Goal: Communication & Community: Connect with others

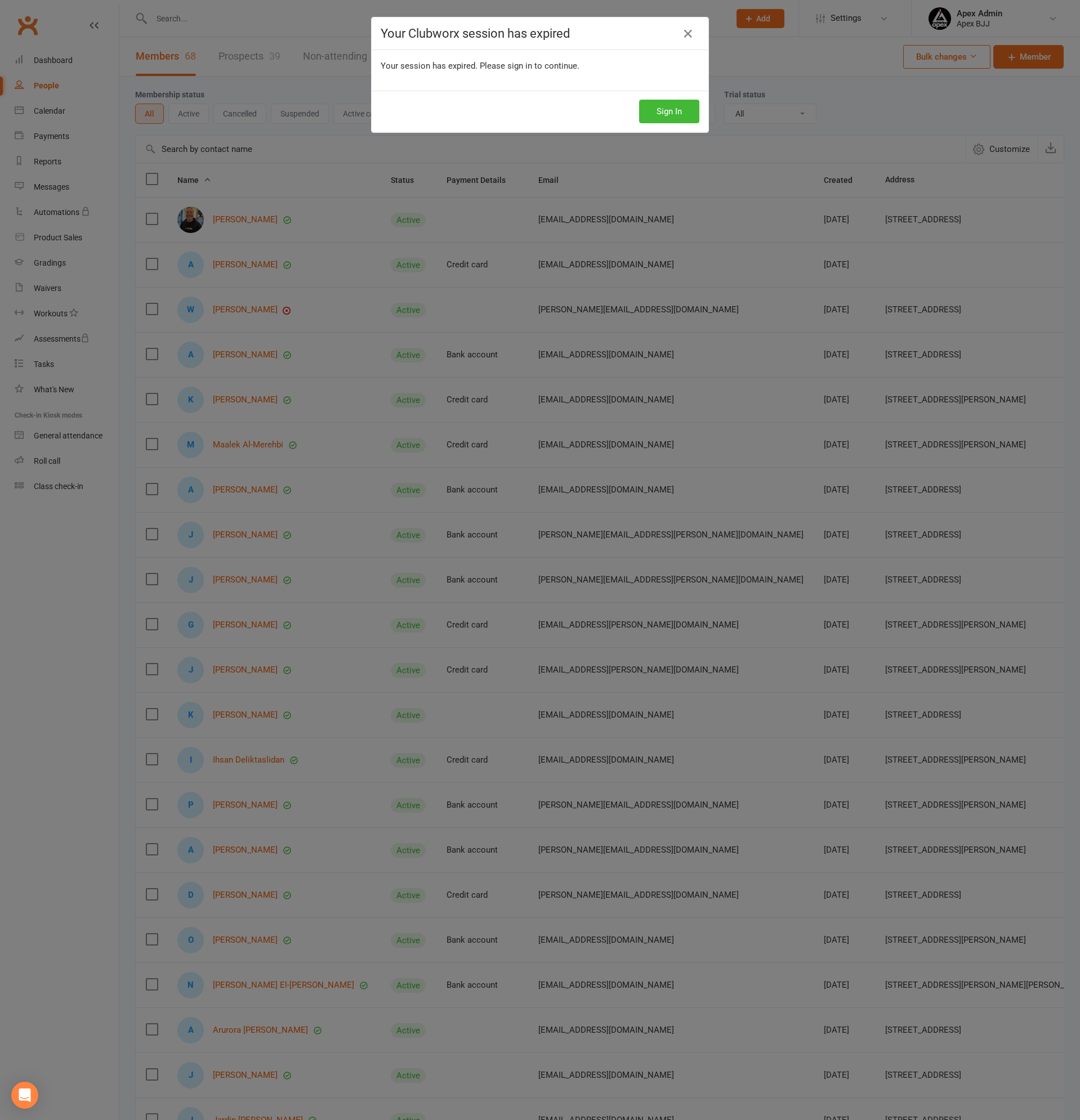
select select "100"
click at [669, 111] on button "Sign In" at bounding box center [669, 111] width 60 height 24
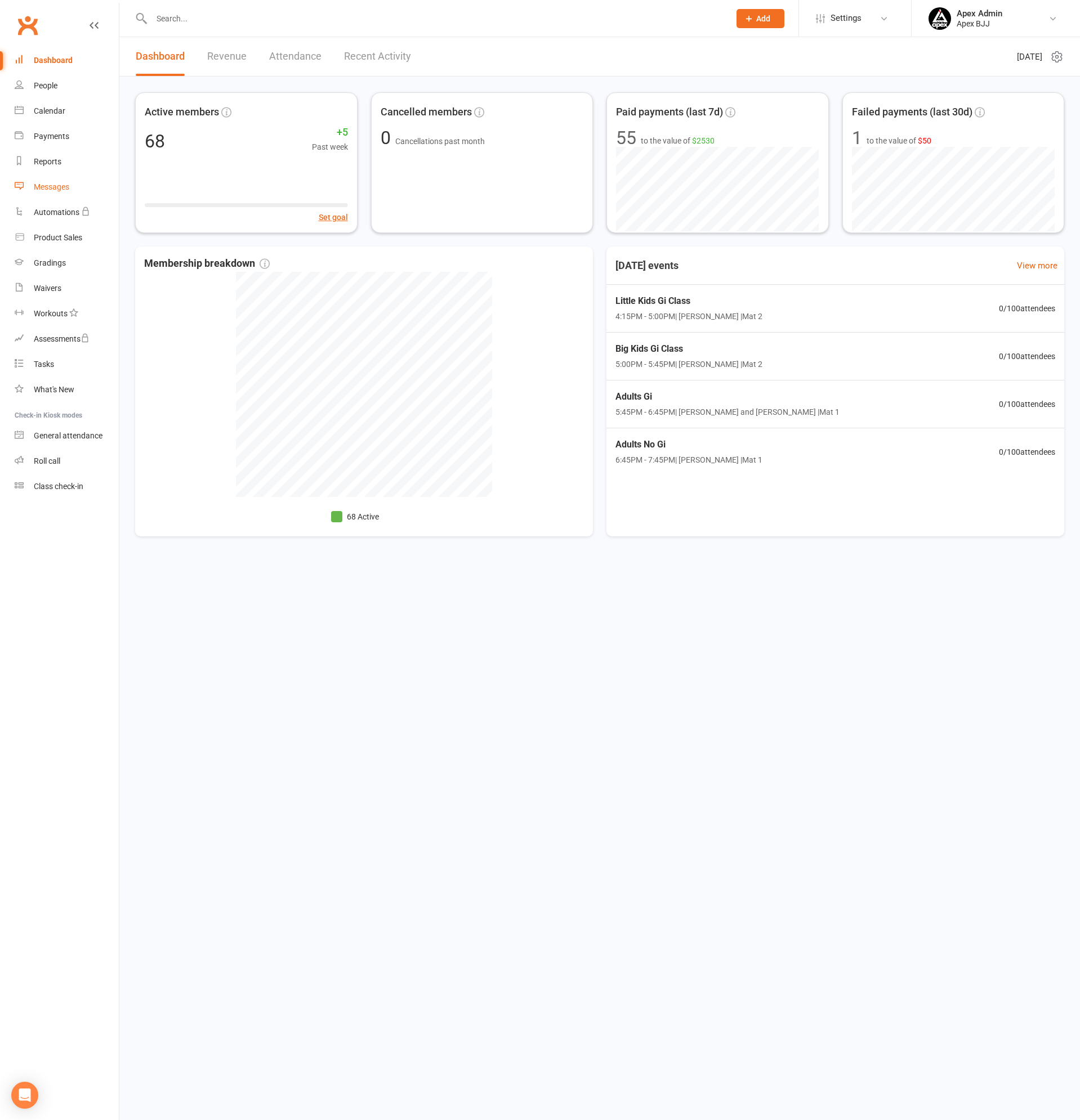
click at [60, 184] on div "Messages" at bounding box center [51, 186] width 36 height 9
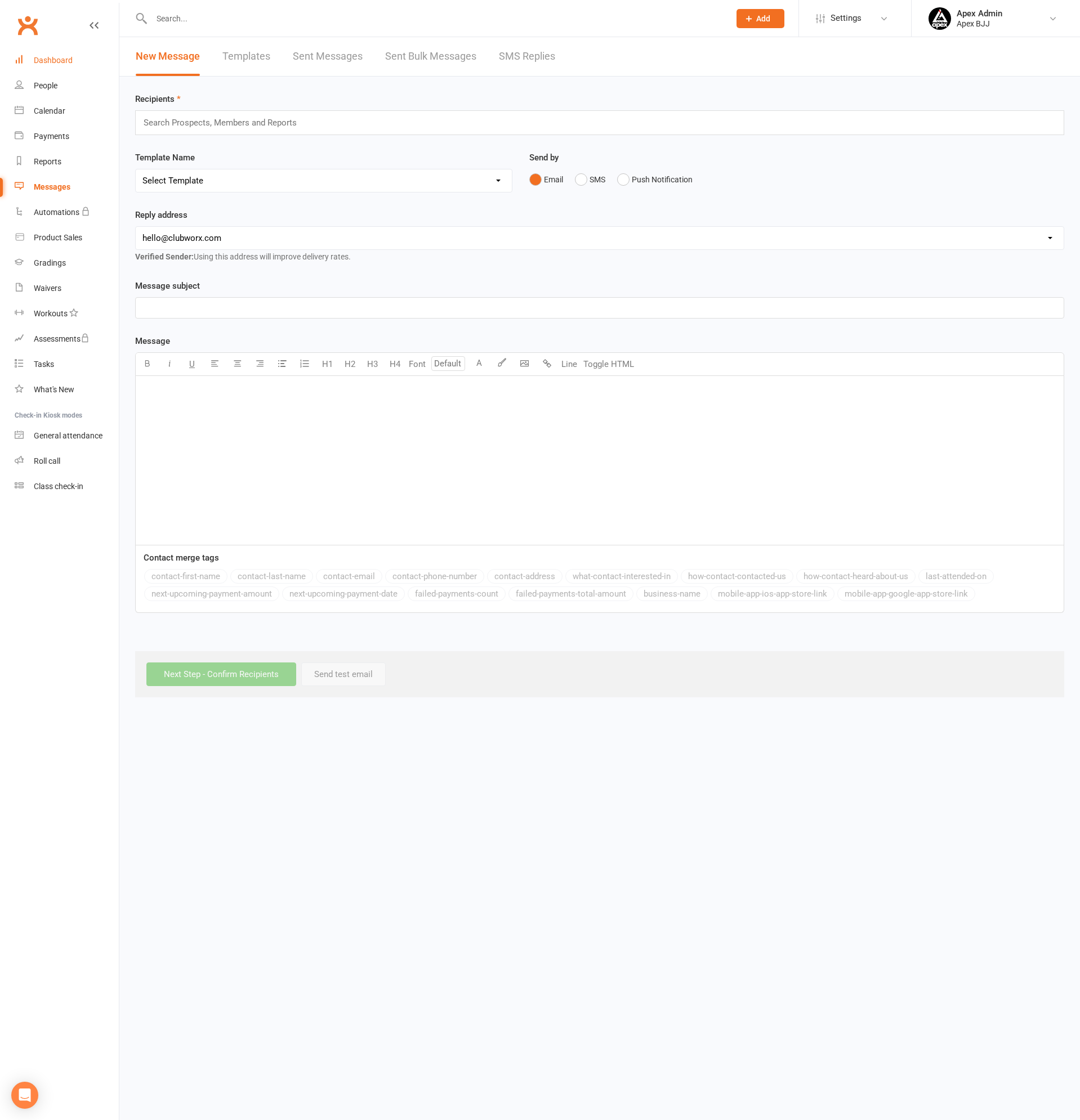
click at [53, 57] on div "Dashboard" at bounding box center [53, 60] width 39 height 9
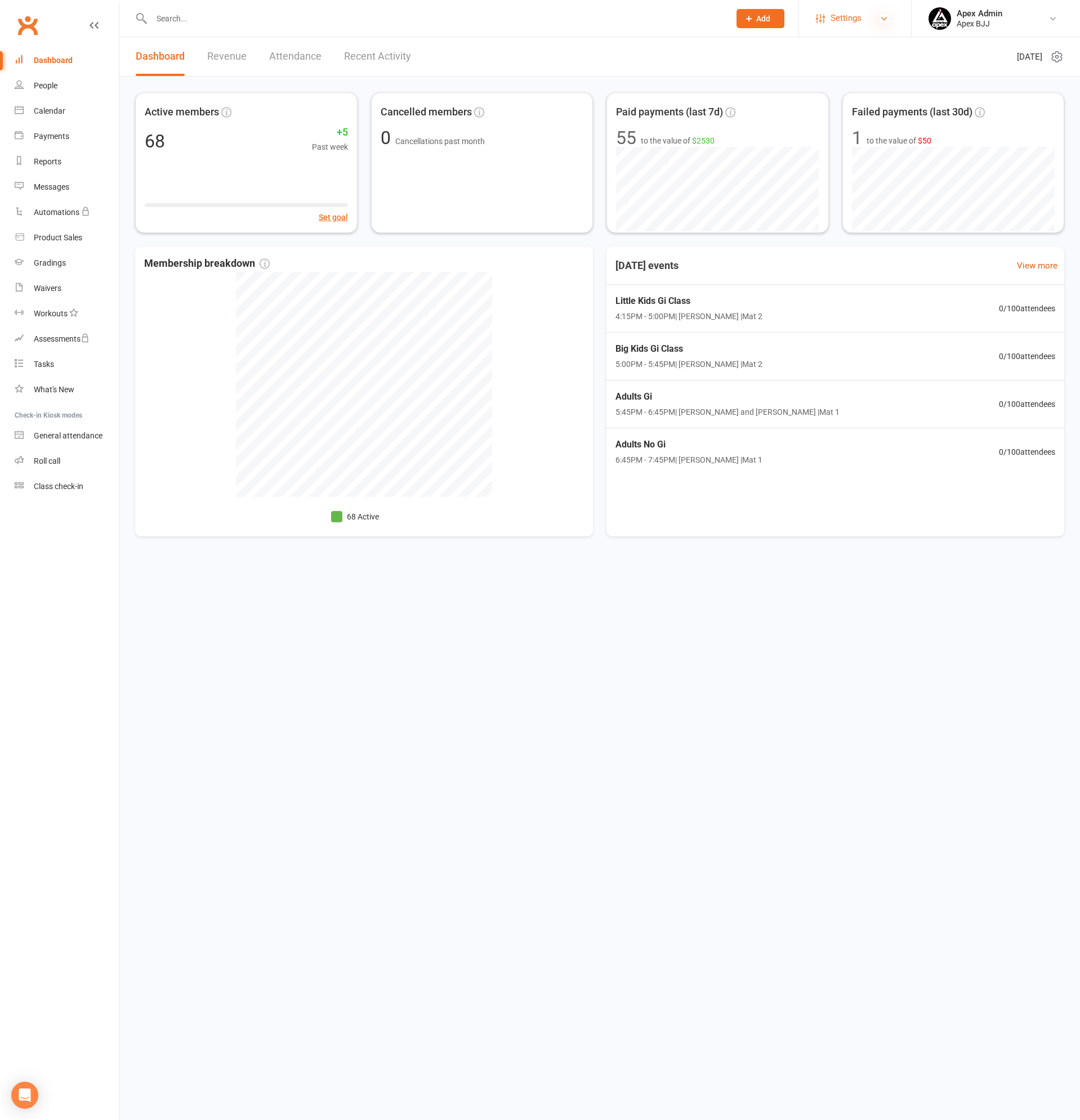
click at [884, 17] on icon at bounding box center [883, 18] width 9 height 9
click at [1053, 20] on icon at bounding box center [1052, 18] width 9 height 9
click at [757, 18] on span "Add" at bounding box center [763, 18] width 14 height 9
click at [739, 260] on link "Bulk message" at bounding box center [747, 264] width 100 height 26
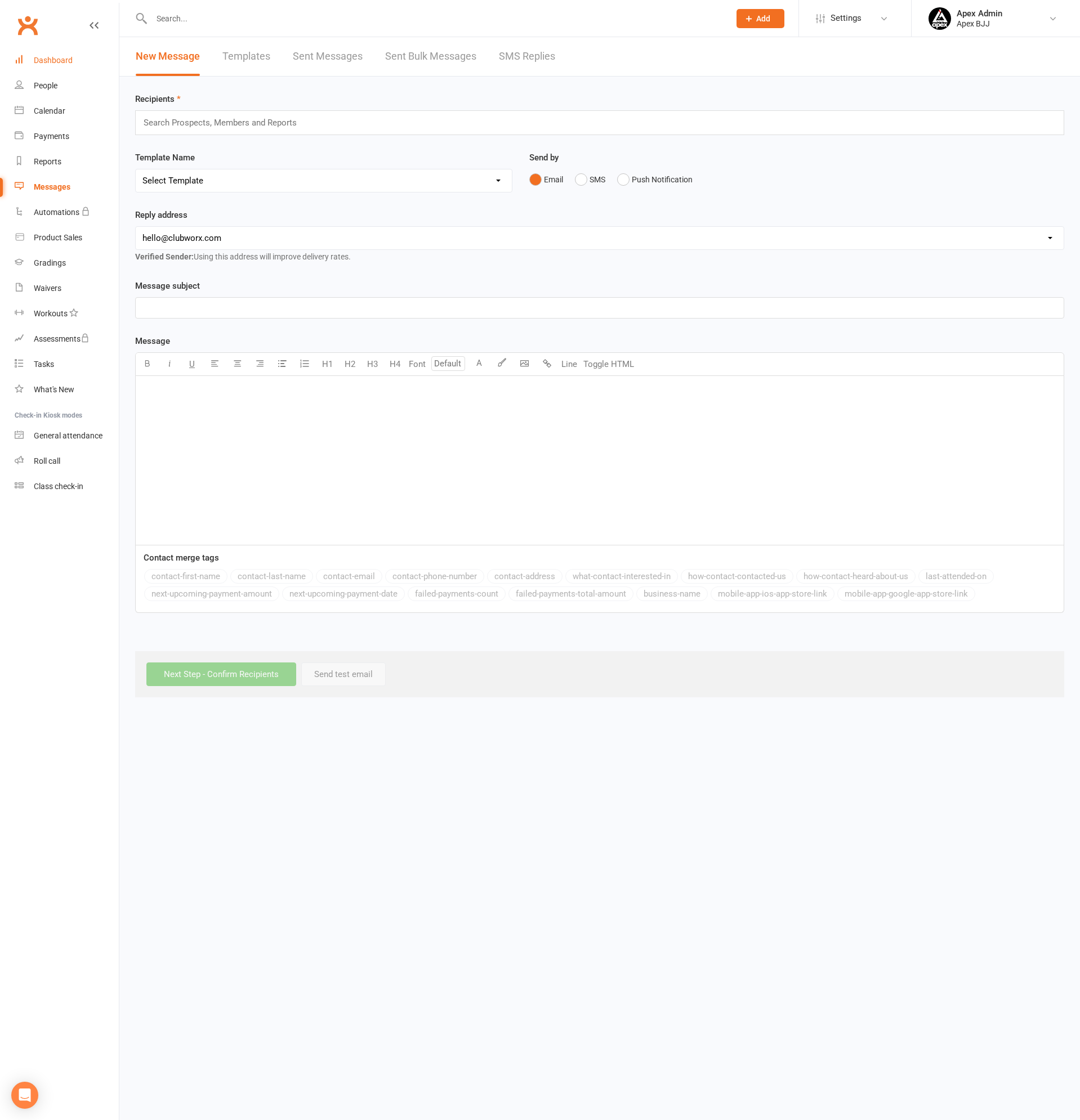
click at [69, 57] on div "Dashboard" at bounding box center [53, 60] width 39 height 9
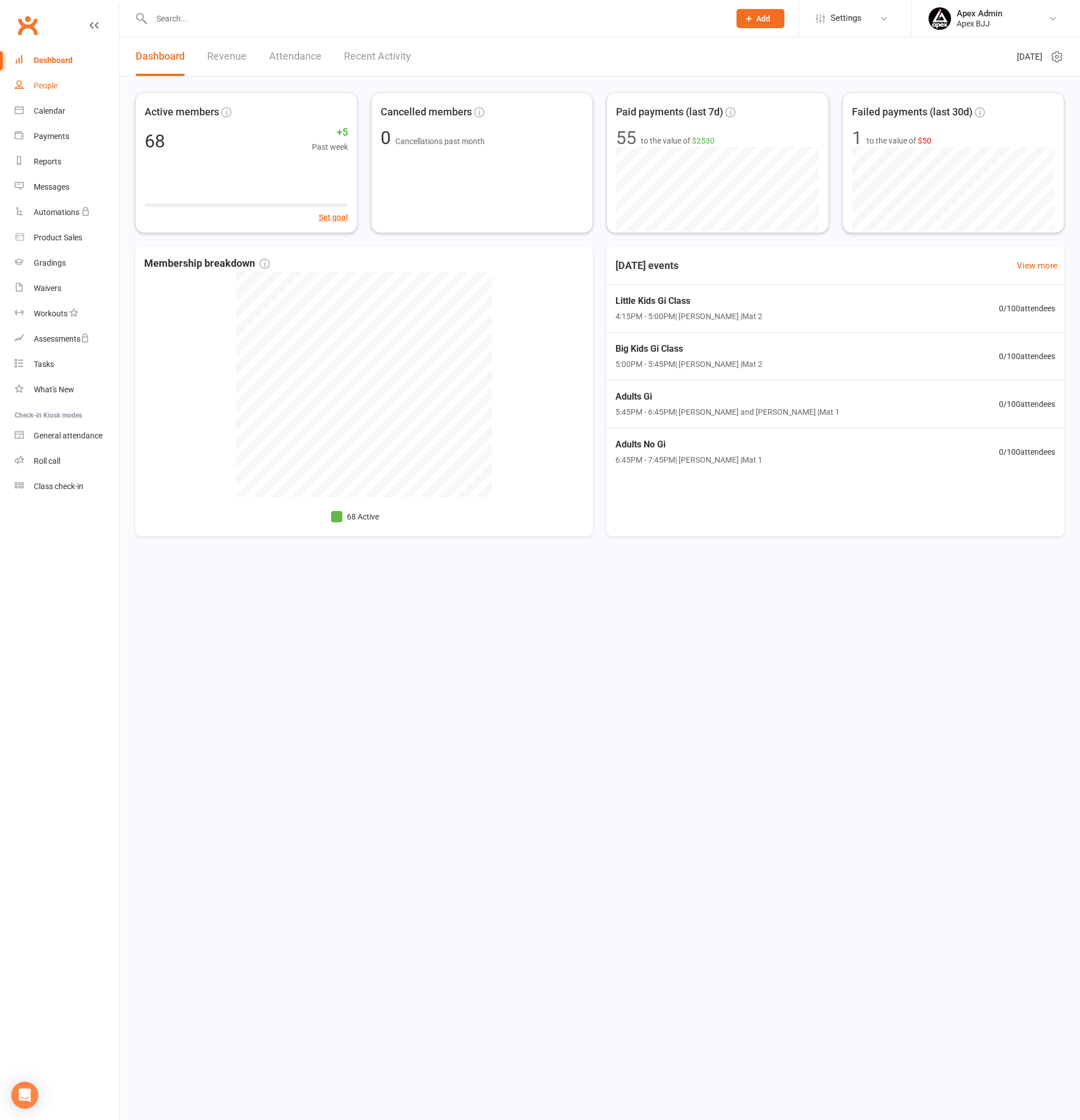
click at [54, 84] on div "People" at bounding box center [45, 85] width 24 height 9
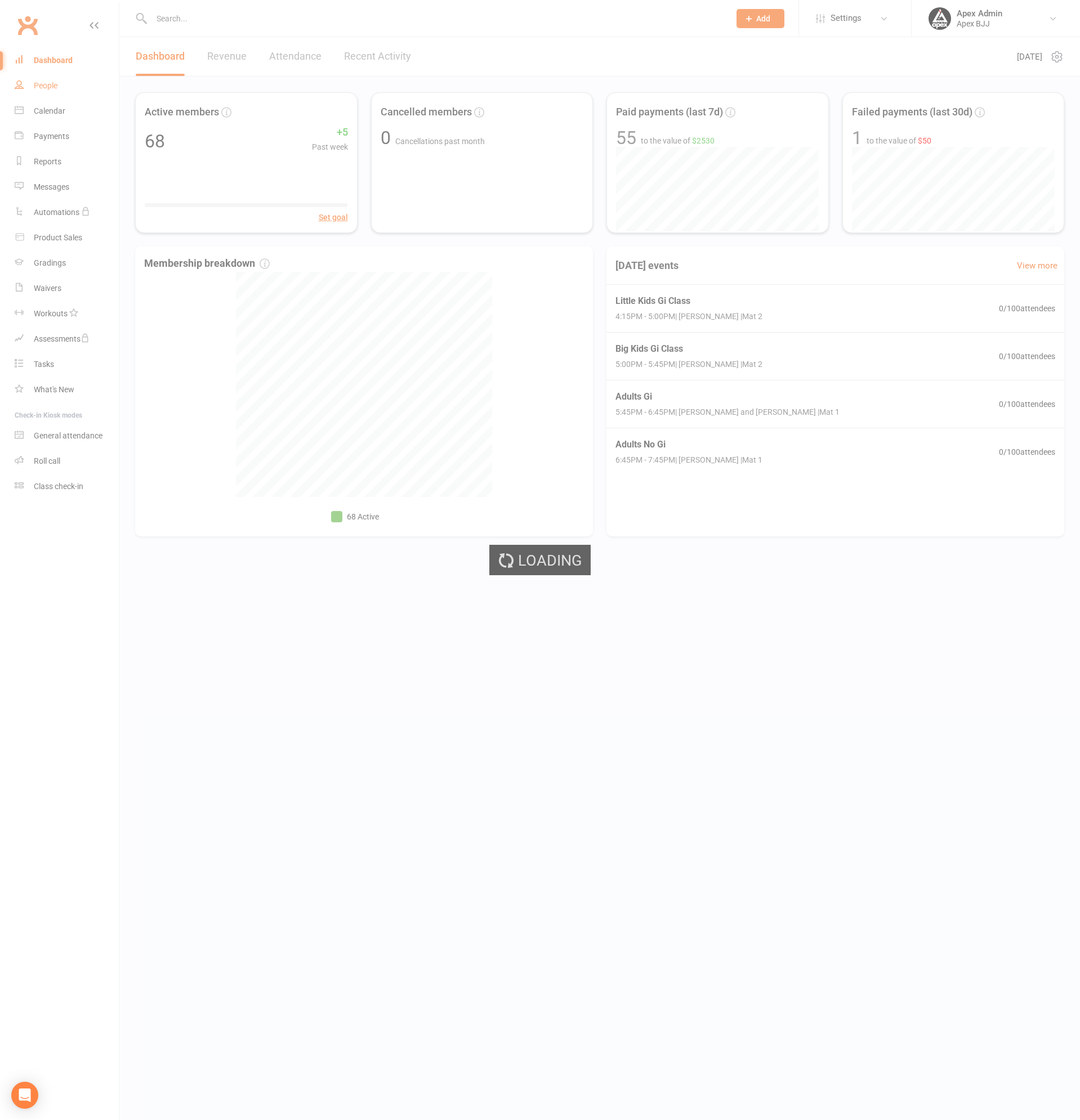
select select "100"
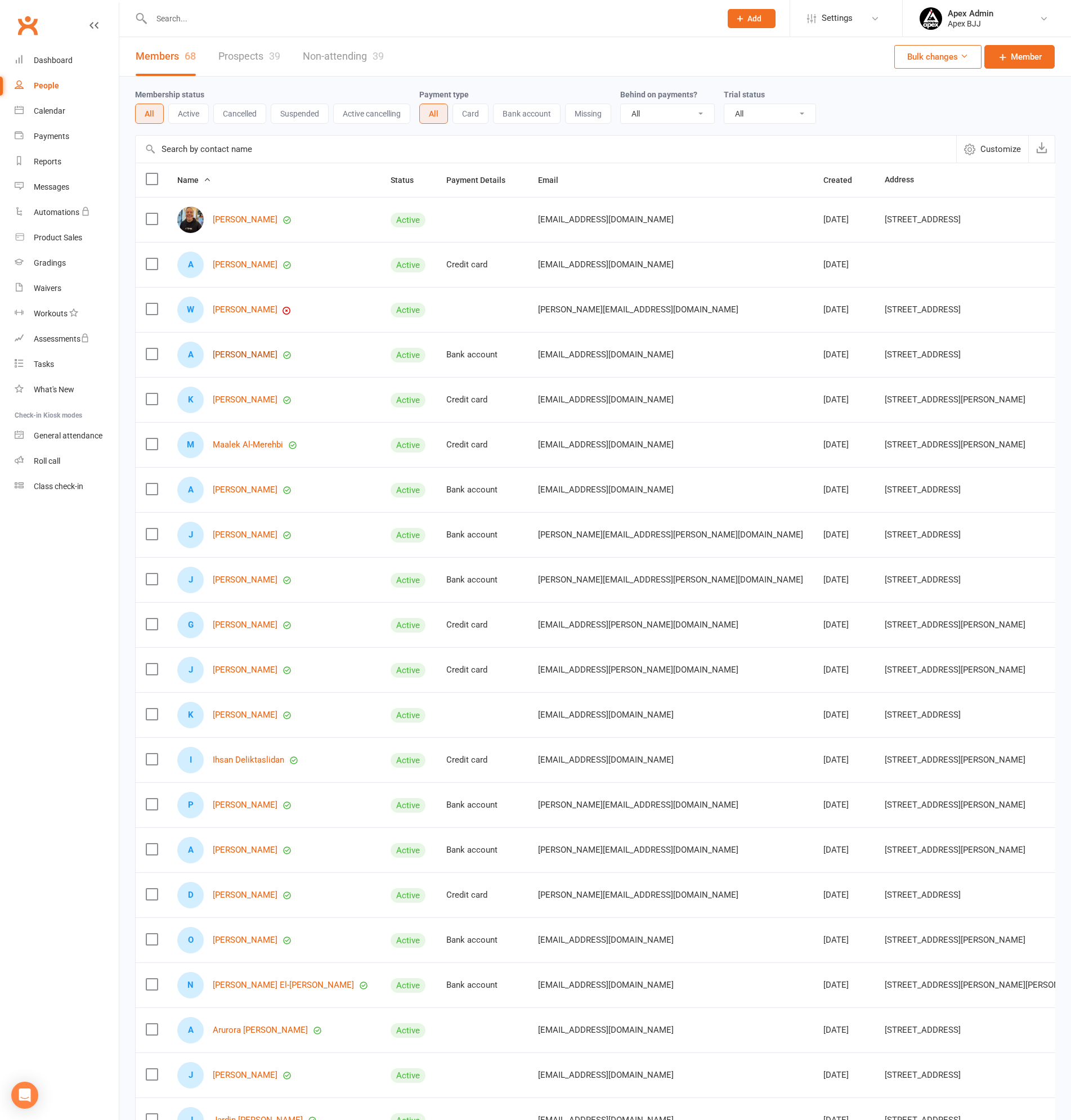
click at [224, 356] on link "[PERSON_NAME]" at bounding box center [245, 354] width 64 height 10
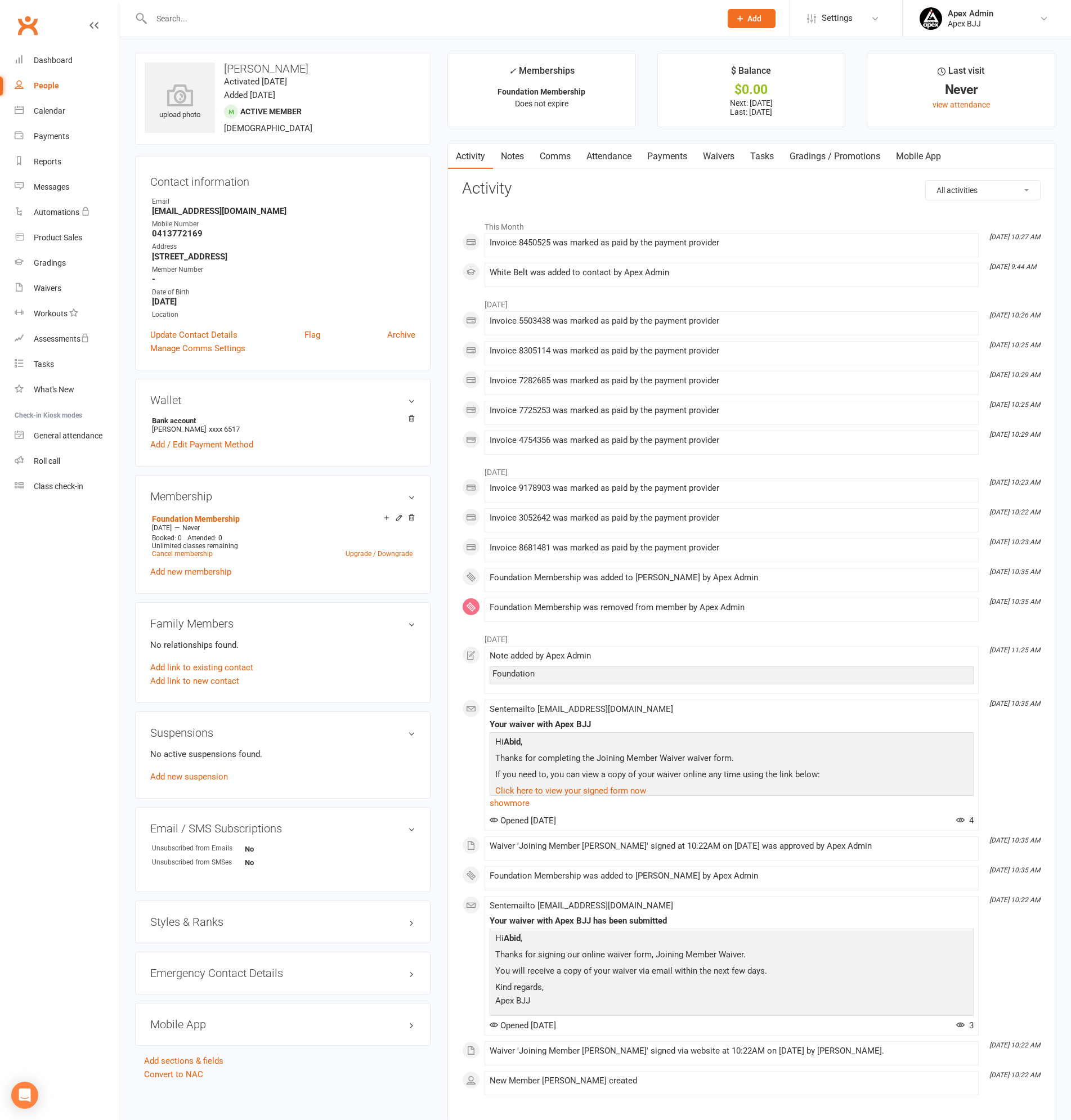
click at [513, 154] on link "Notes" at bounding box center [512, 157] width 39 height 26
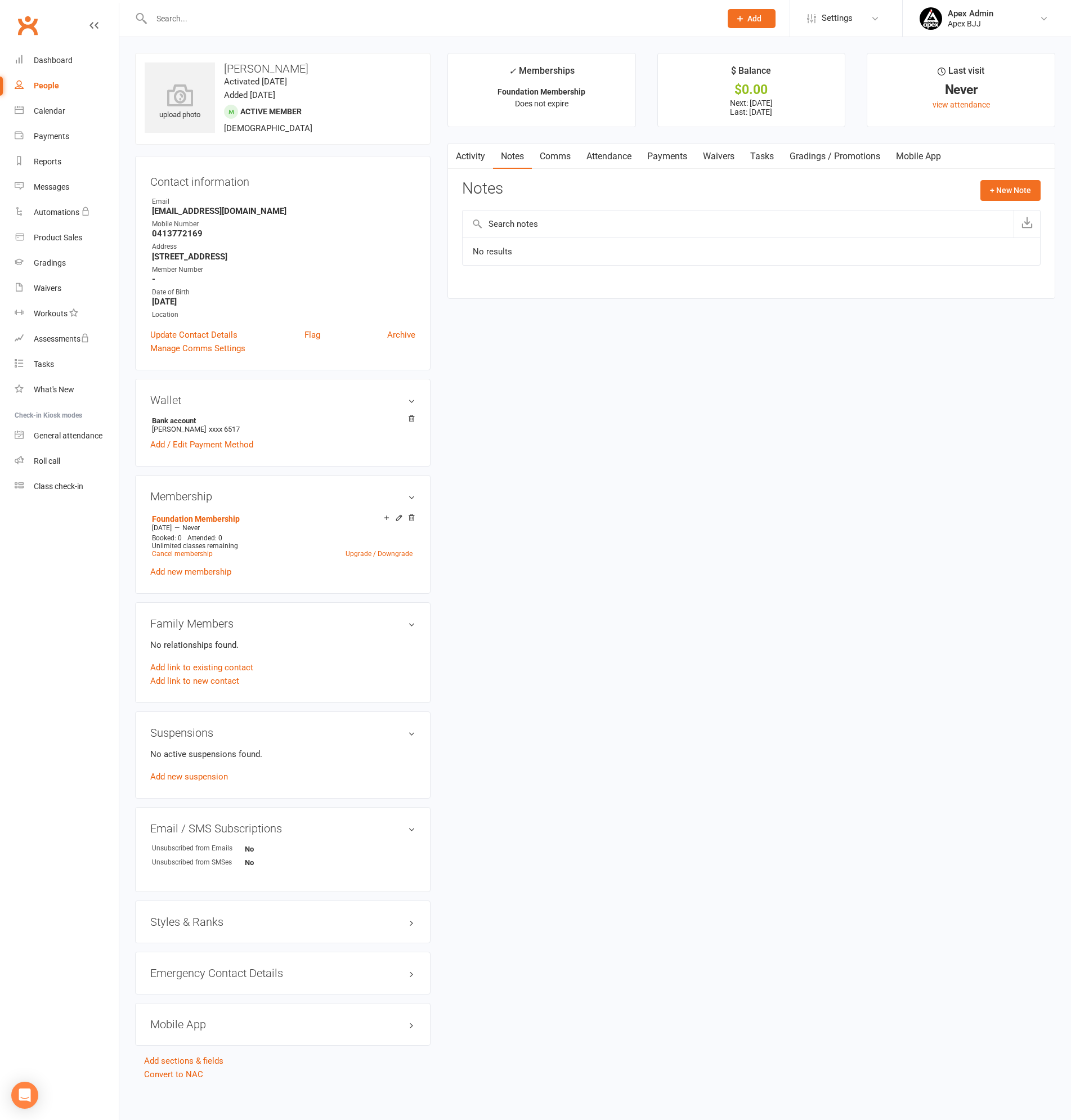
click at [569, 155] on link "Comms" at bounding box center [556, 157] width 47 height 26
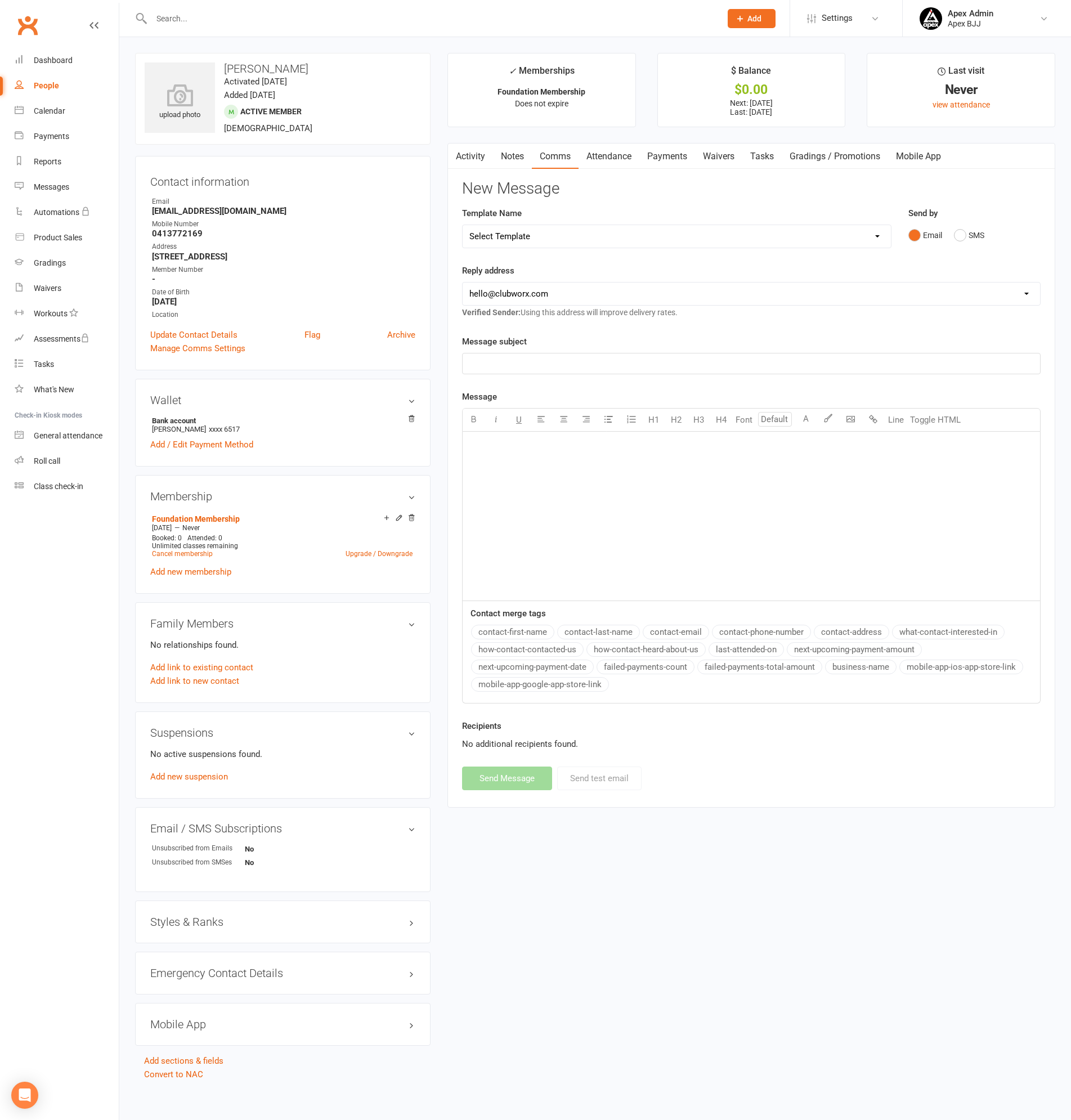
click at [515, 479] on div "﻿" at bounding box center [751, 516] width 577 height 169
click at [56, 84] on div "People" at bounding box center [46, 85] width 25 height 9
select select "100"
